Goal: Transaction & Acquisition: Purchase product/service

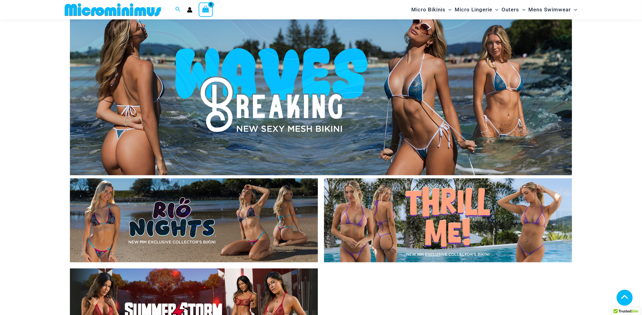
scroll to position [401, 0]
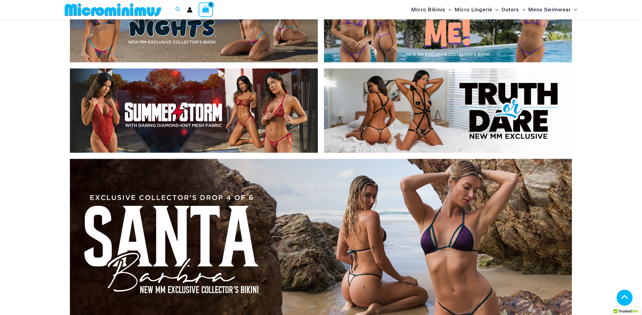
click at [101, 11] on img at bounding box center [112, 10] width 101 height 14
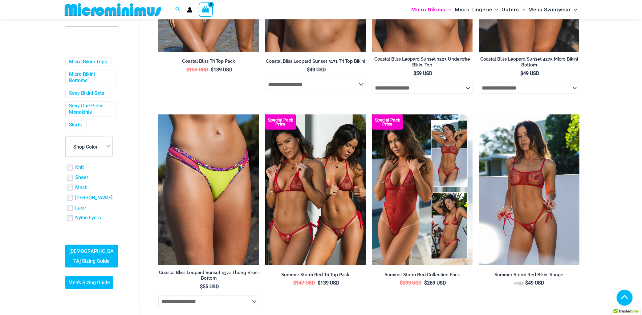
scroll to position [167, 0]
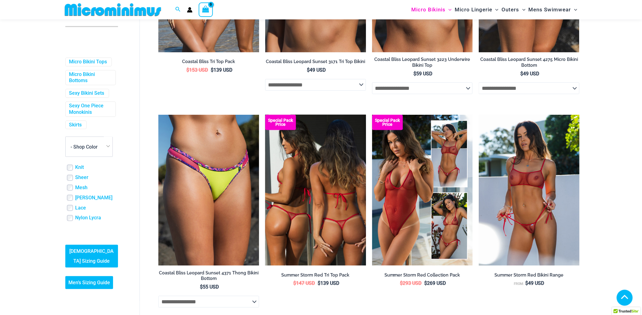
click at [321, 181] on img at bounding box center [315, 190] width 101 height 151
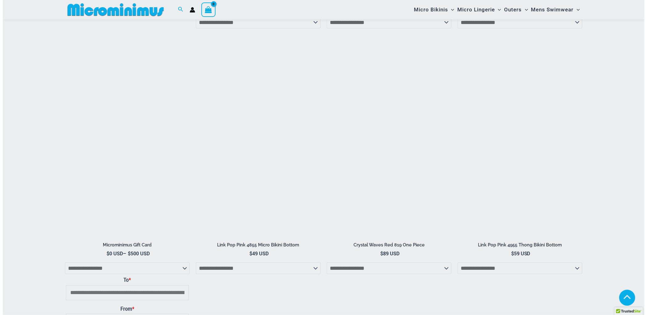
scroll to position [2168, 0]
